Goal: Contribute content: Add original content to the website for others to see

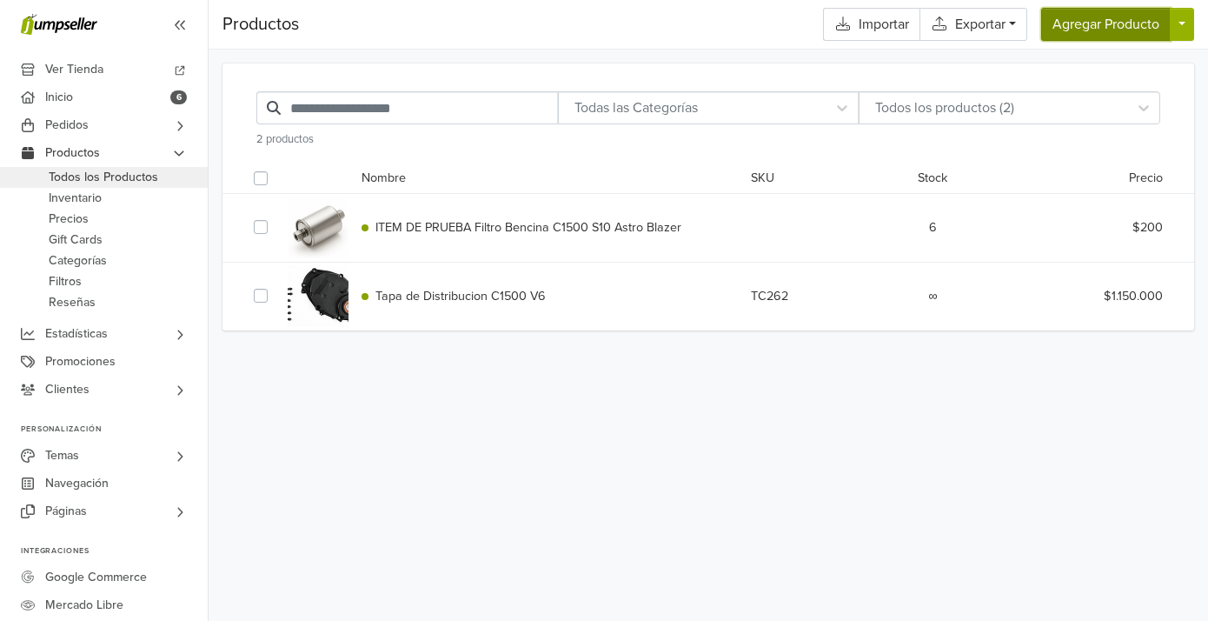
click at [1096, 40] on button "Agregar Producto" at bounding box center [1106, 24] width 130 height 33
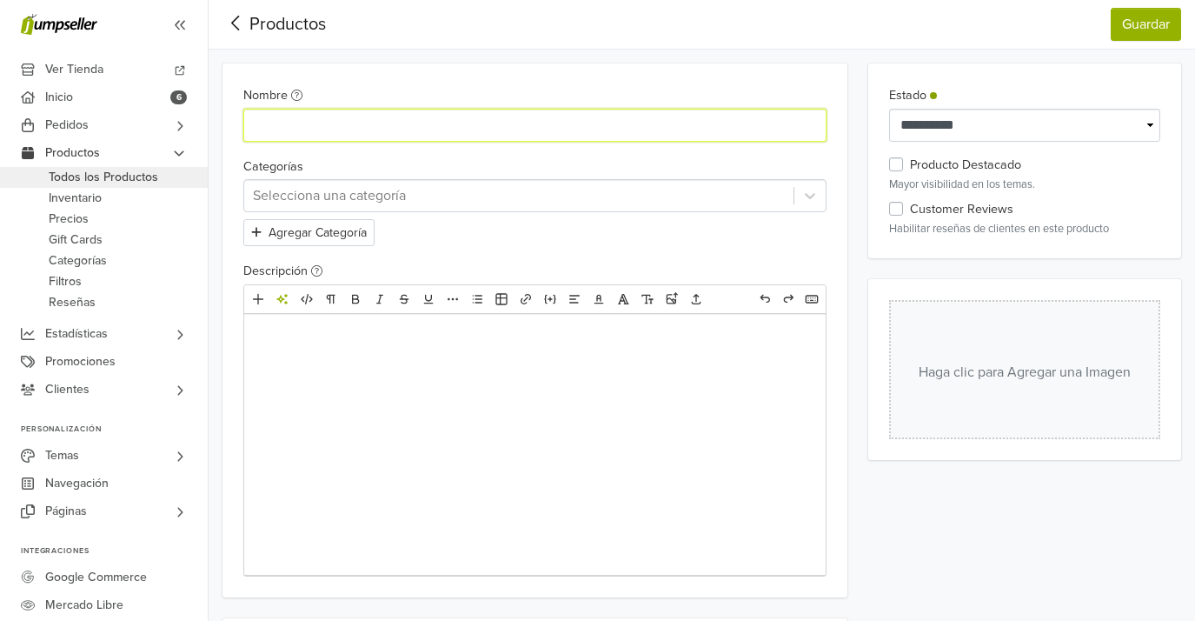
click at [558, 130] on input "Nombre" at bounding box center [534, 125] width 583 height 33
type input "*******"
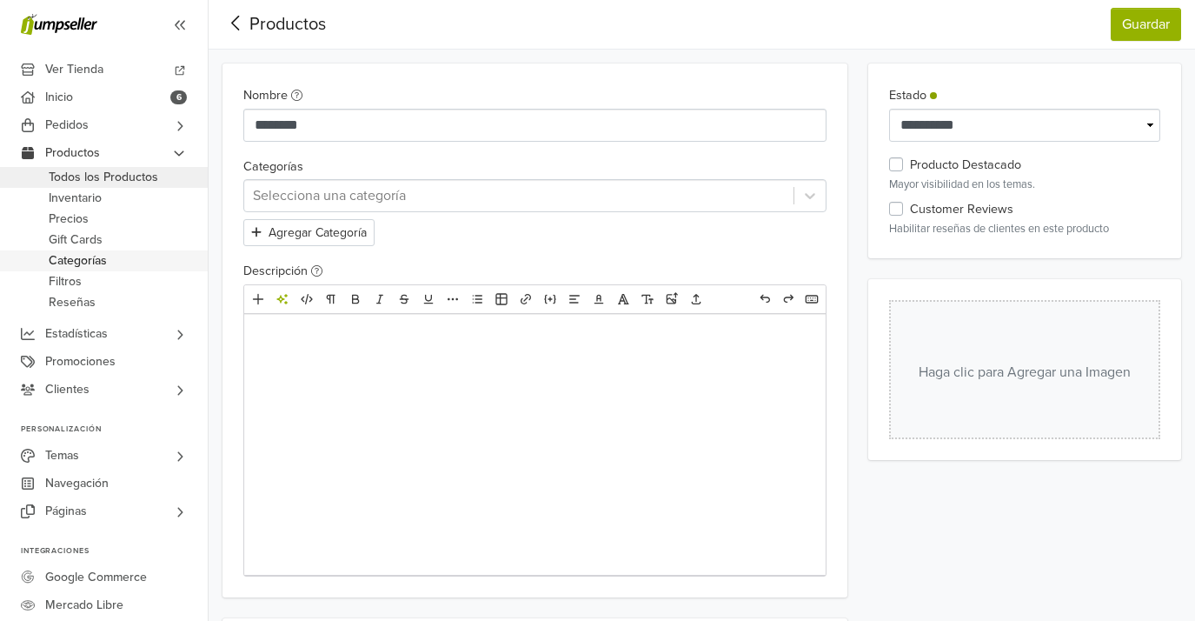
click at [99, 261] on span "Categorías" at bounding box center [78, 260] width 58 height 21
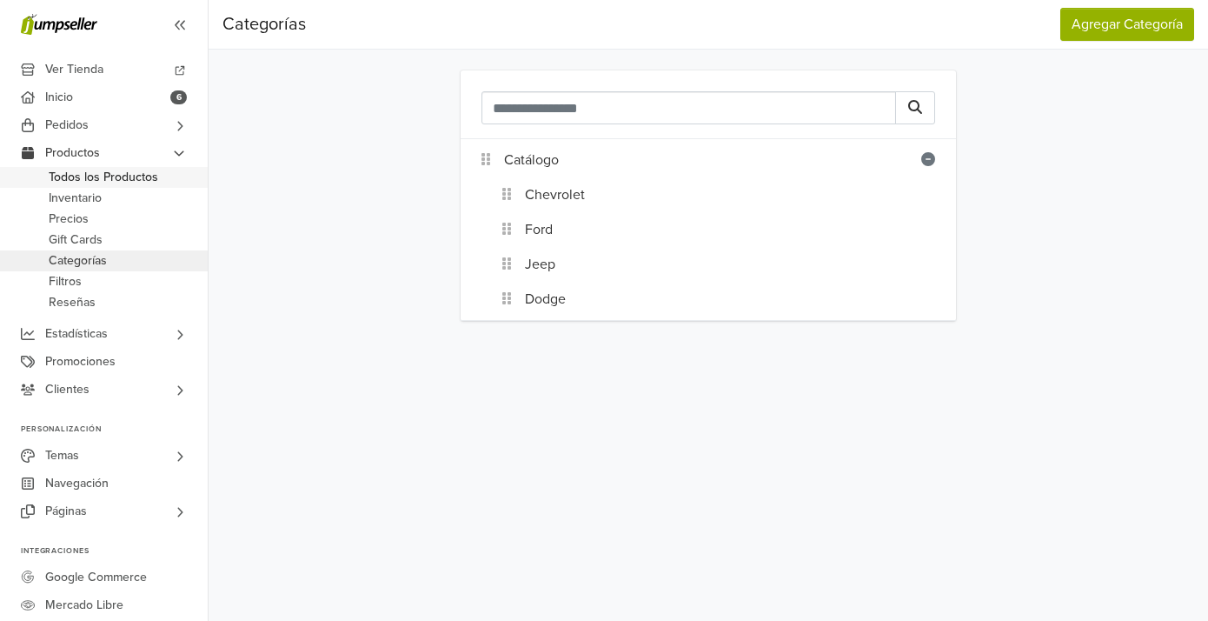
click at [88, 179] on span "Todos los Productos" at bounding box center [104, 177] width 110 height 21
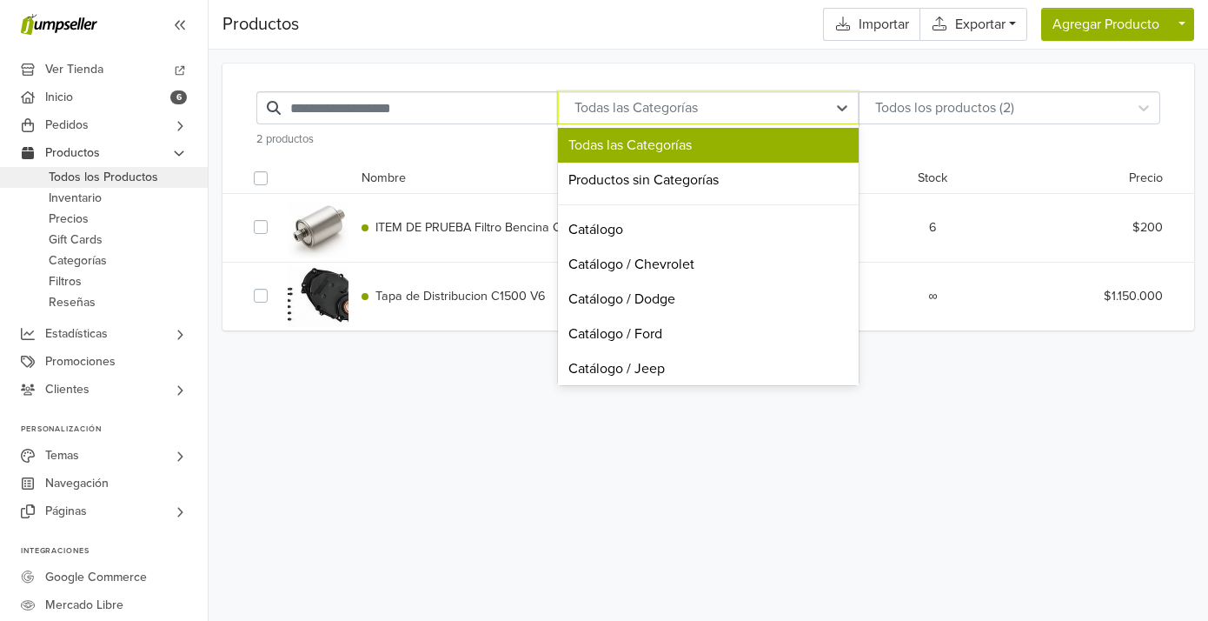
click at [575, 110] on div at bounding box center [693, 108] width 251 height 24
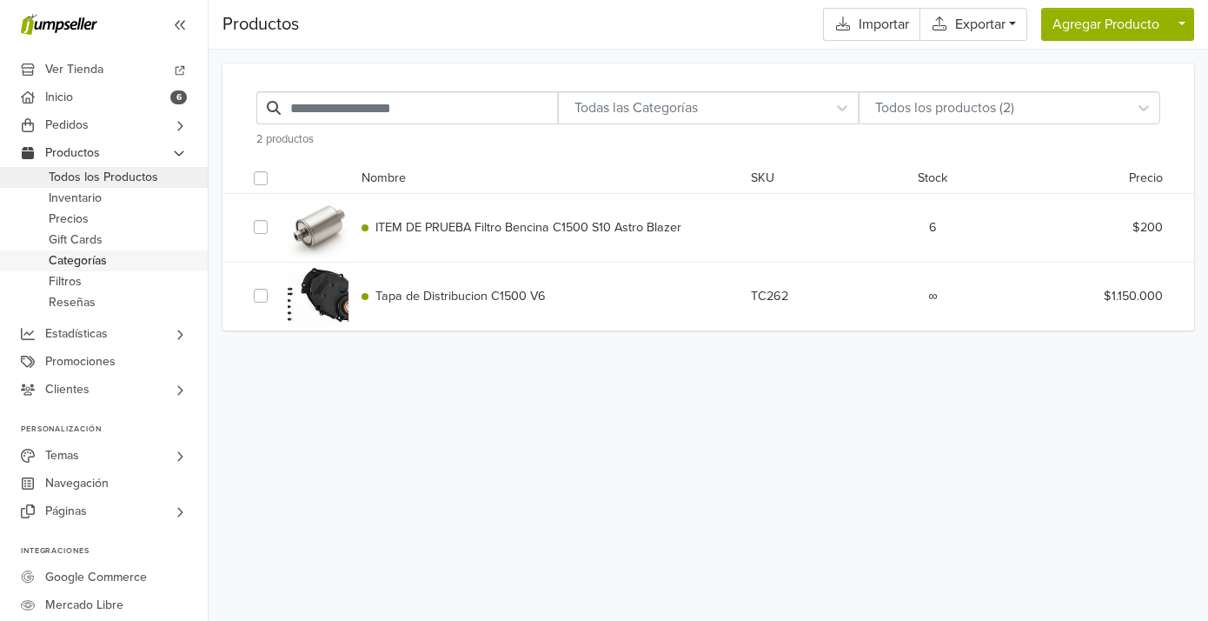
click at [127, 262] on link "Categorías" at bounding box center [104, 260] width 208 height 21
